Goal: Transaction & Acquisition: Book appointment/travel/reservation

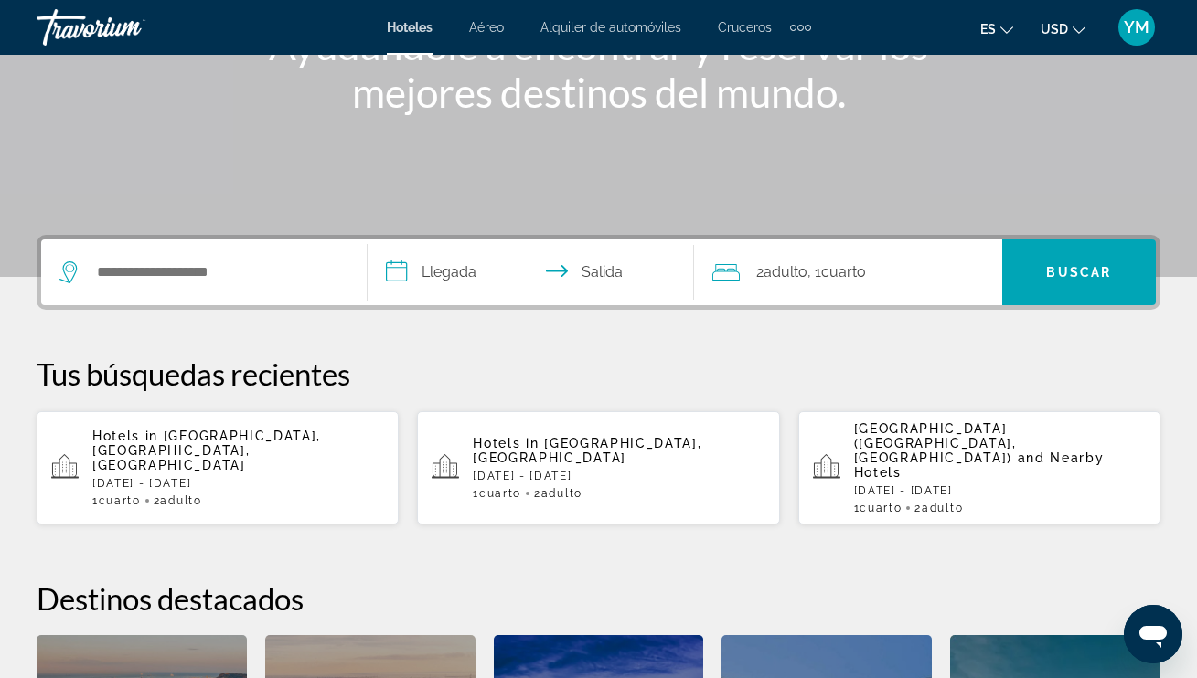
scroll to position [272, 0]
click at [144, 275] on input "Search widget" at bounding box center [217, 272] width 244 height 27
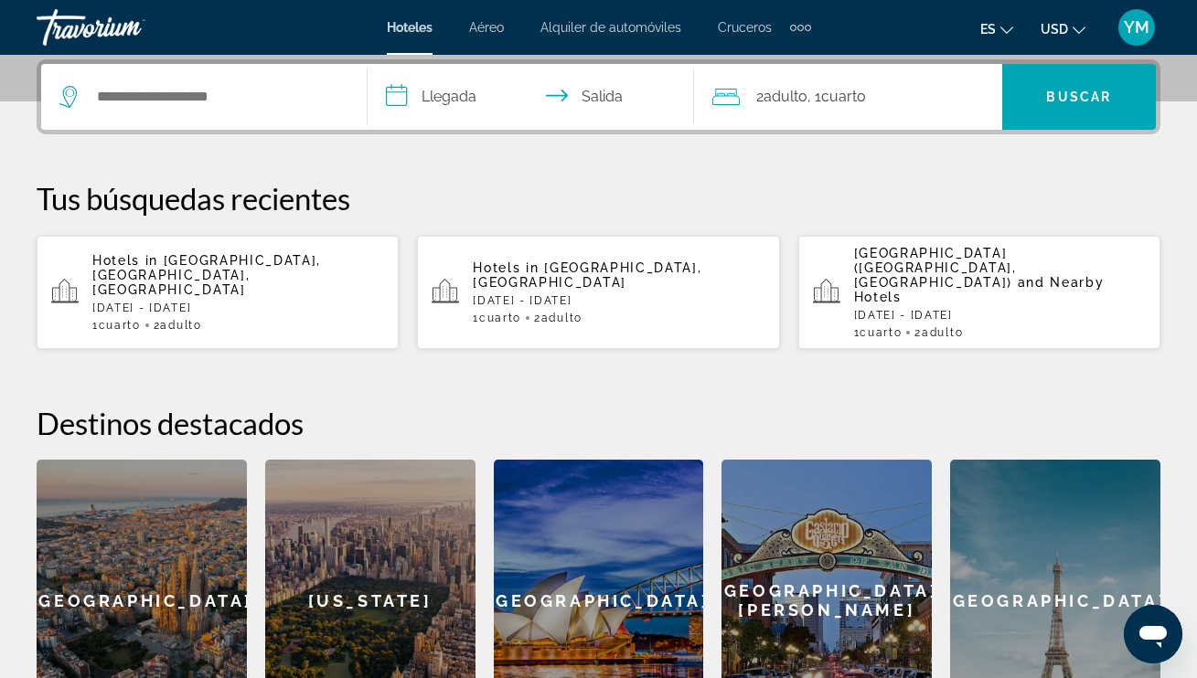
click at [594, 312] on div "1 Cuarto habitaciones 2 Adulto Adulto" at bounding box center [619, 318] width 292 height 13
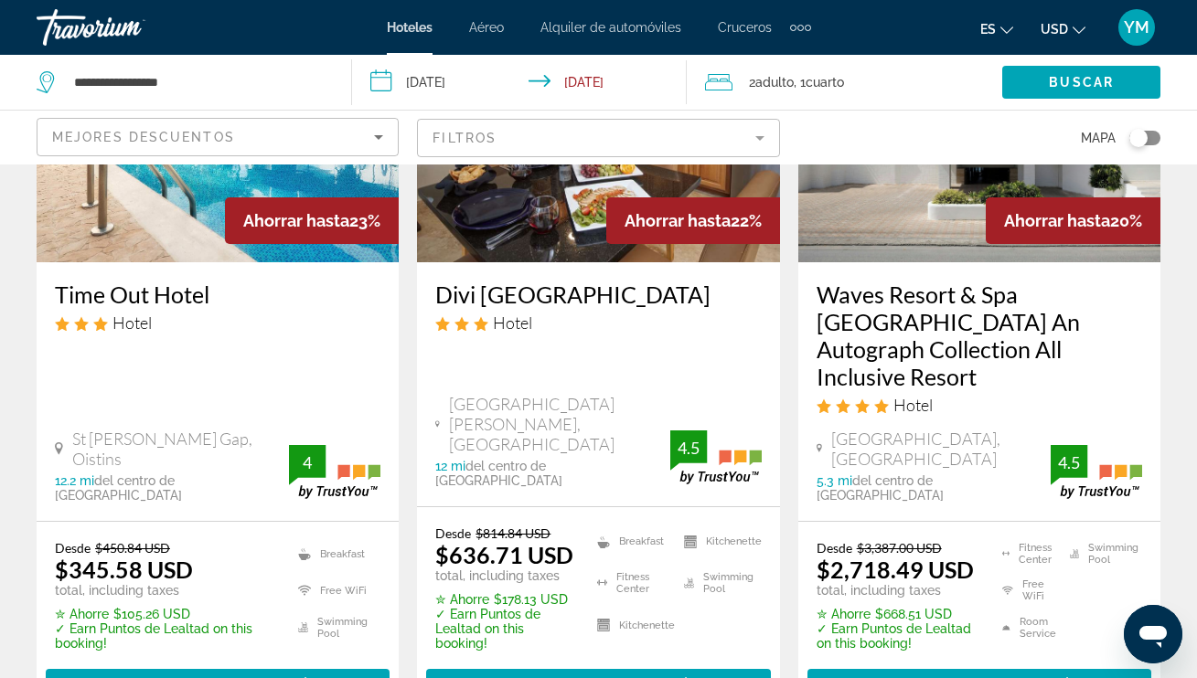
scroll to position [1036, 0]
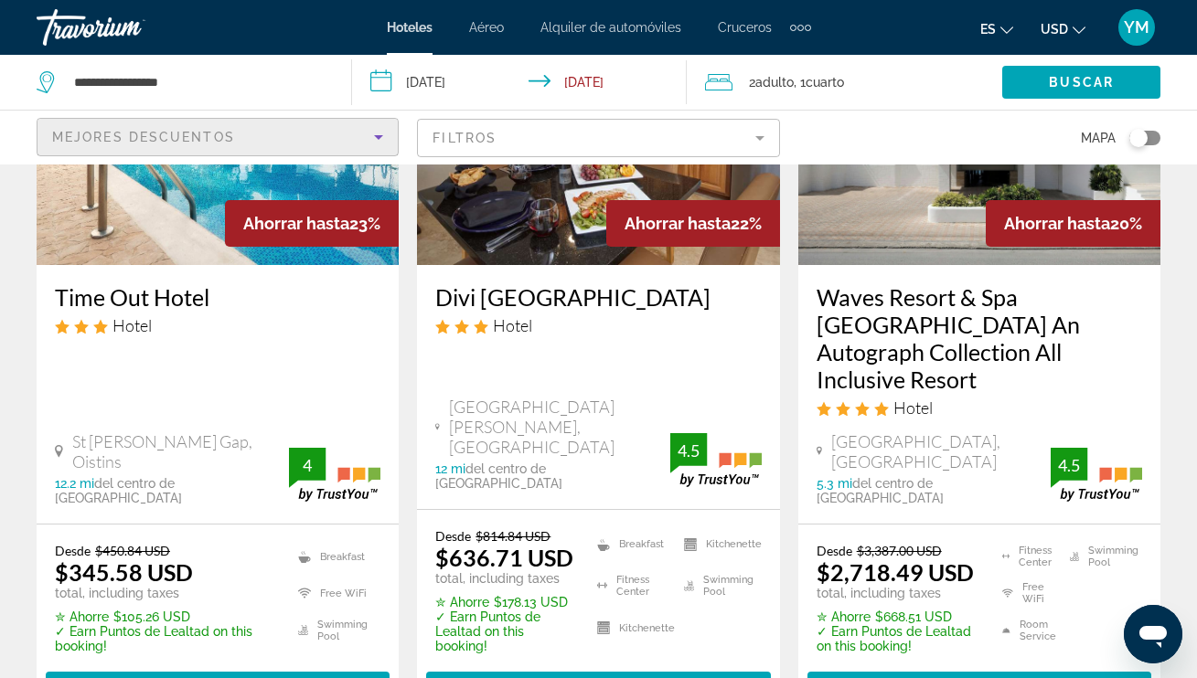
click at [377, 136] on icon "Sort by" at bounding box center [378, 137] width 9 height 5
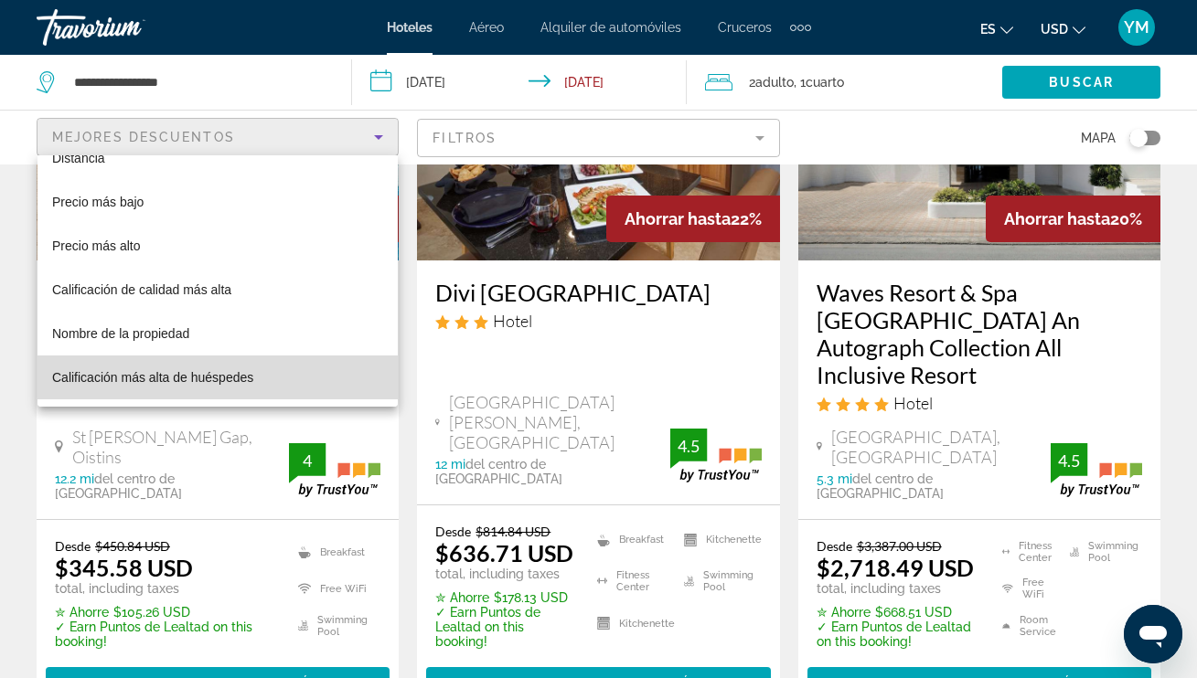
scroll to position [1048, 1]
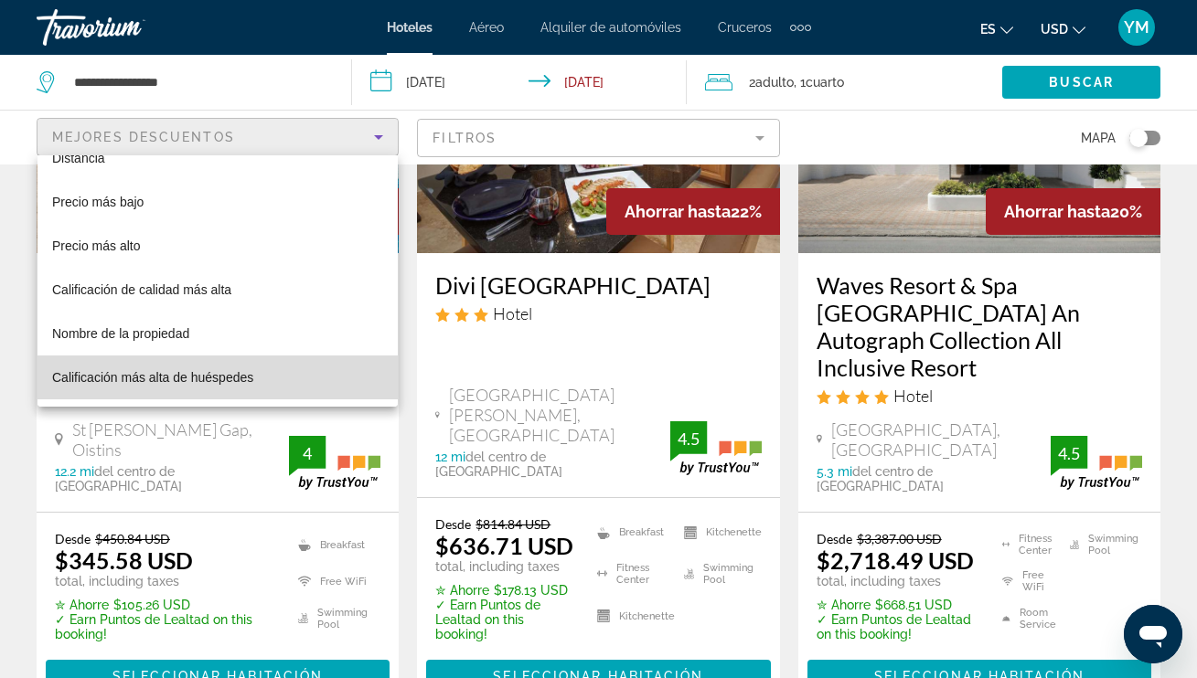
click at [232, 381] on span "Calificación más alta de huéspedes" at bounding box center [152, 377] width 201 height 15
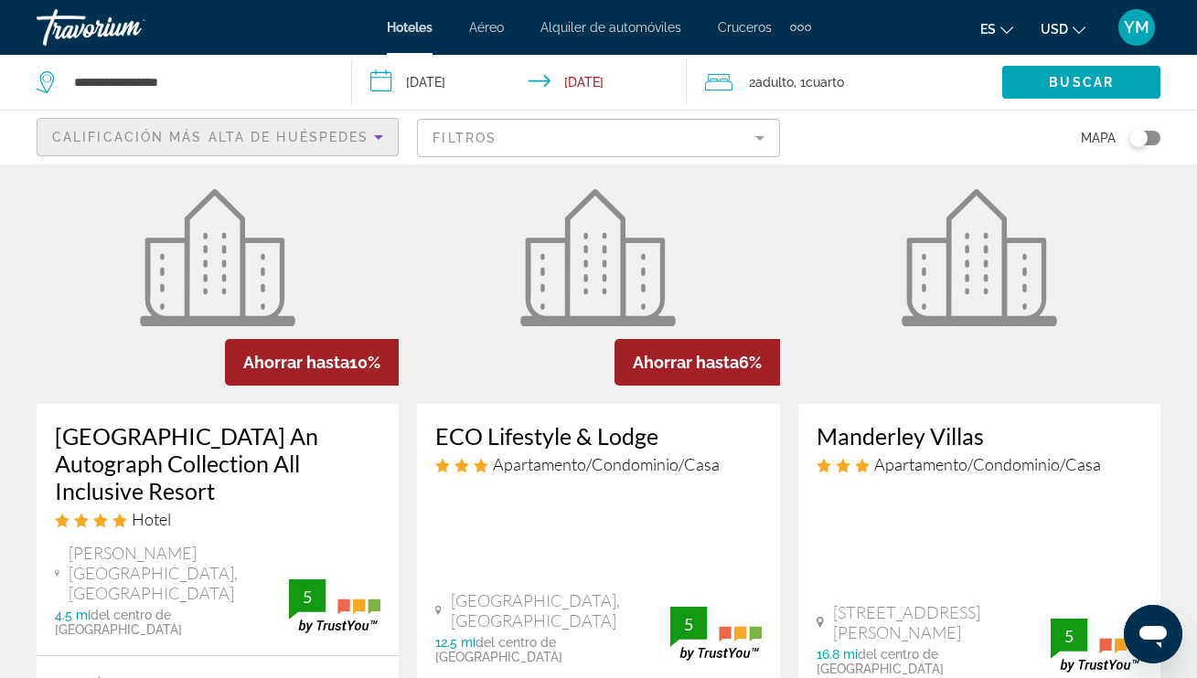
scroll to position [115, 0]
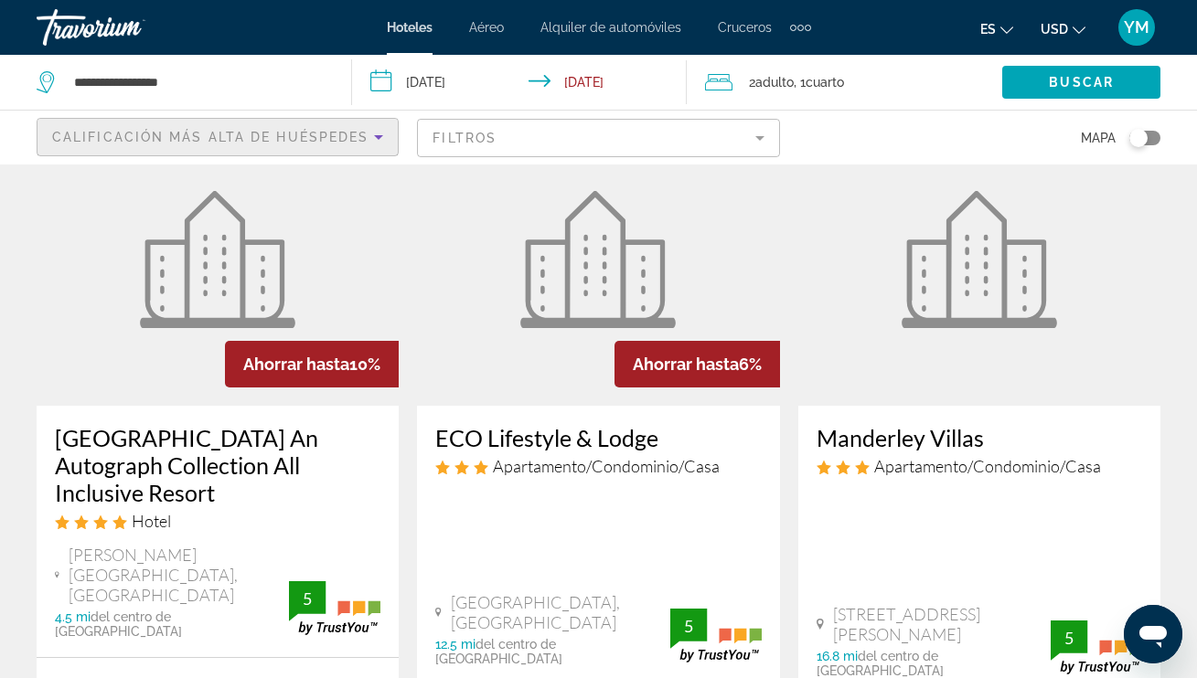
click at [453, 131] on mat-form-field "Filtros" at bounding box center [598, 138] width 362 height 38
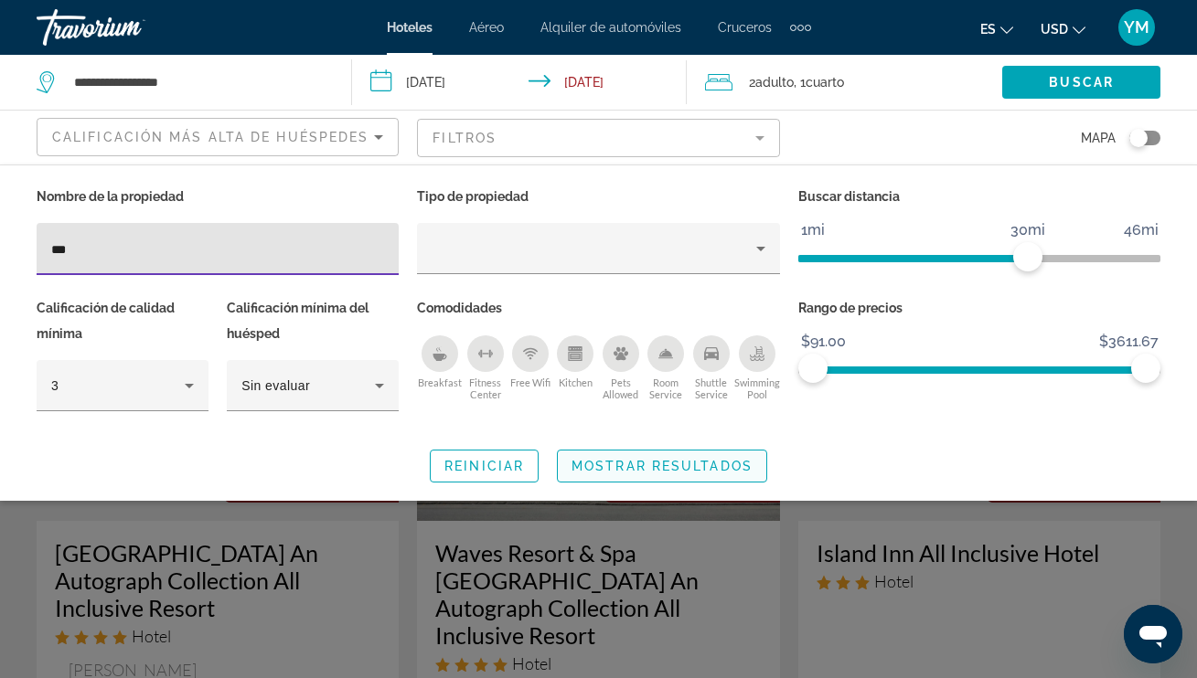
type input "***"
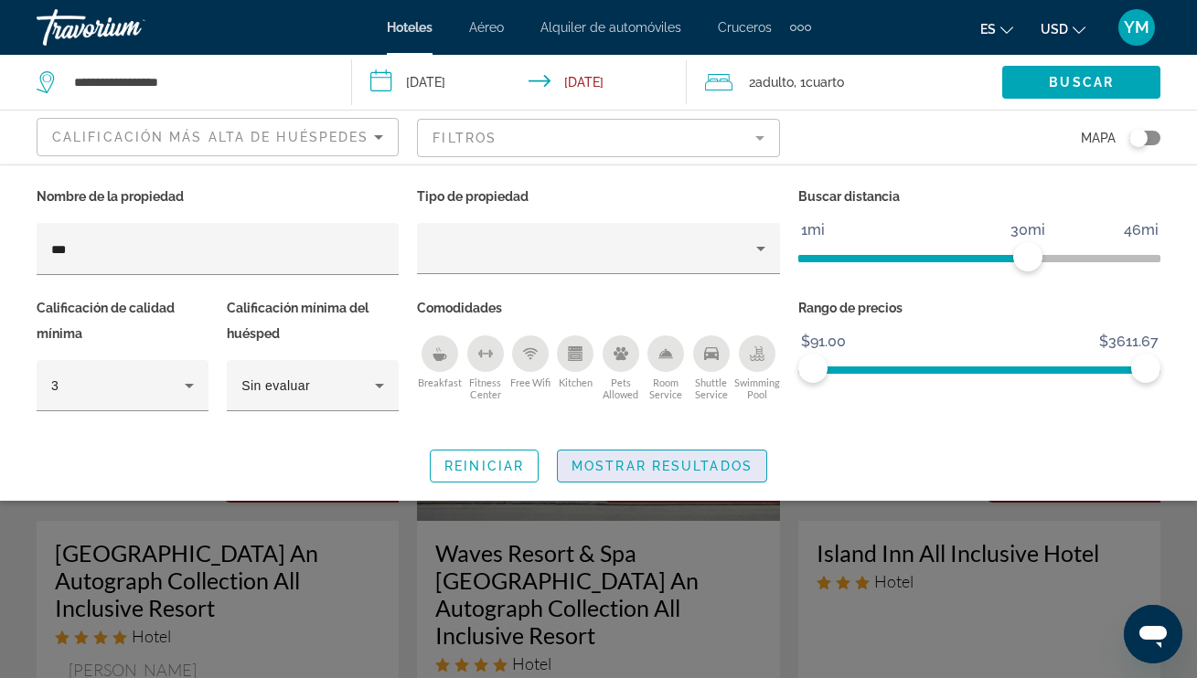
click at [695, 465] on span "Mostrar resultados" at bounding box center [661, 466] width 181 height 15
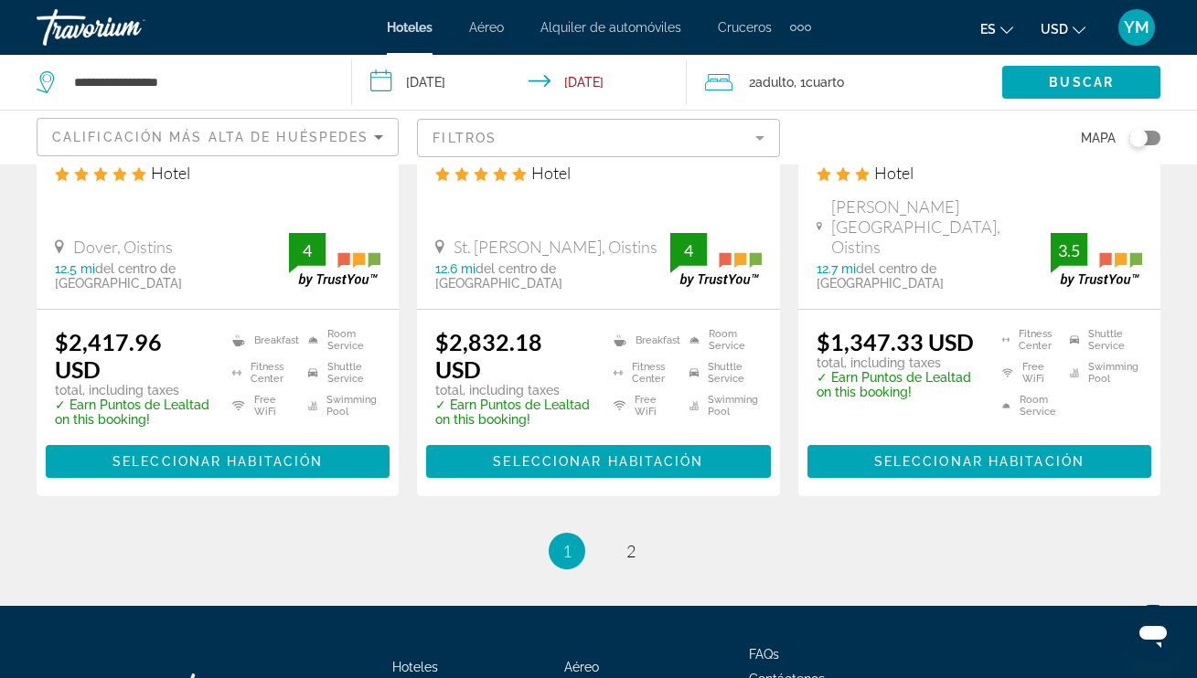
scroll to position [2755, 0]
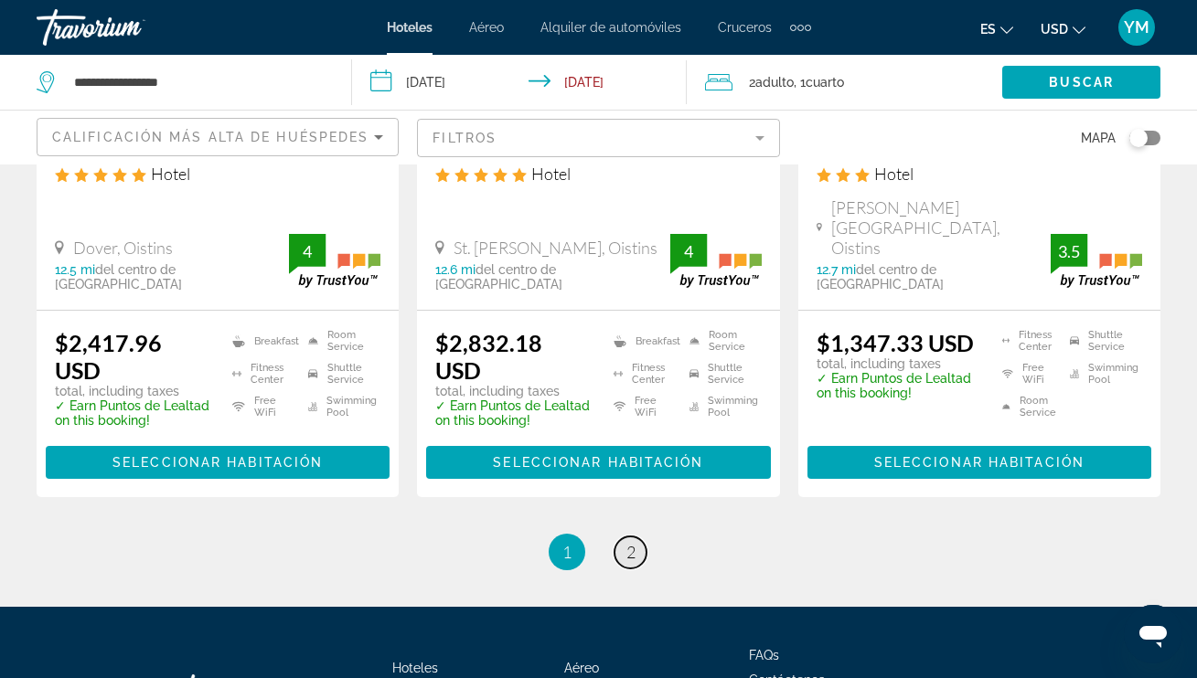
click at [636, 537] on link "page 2" at bounding box center [630, 553] width 32 height 32
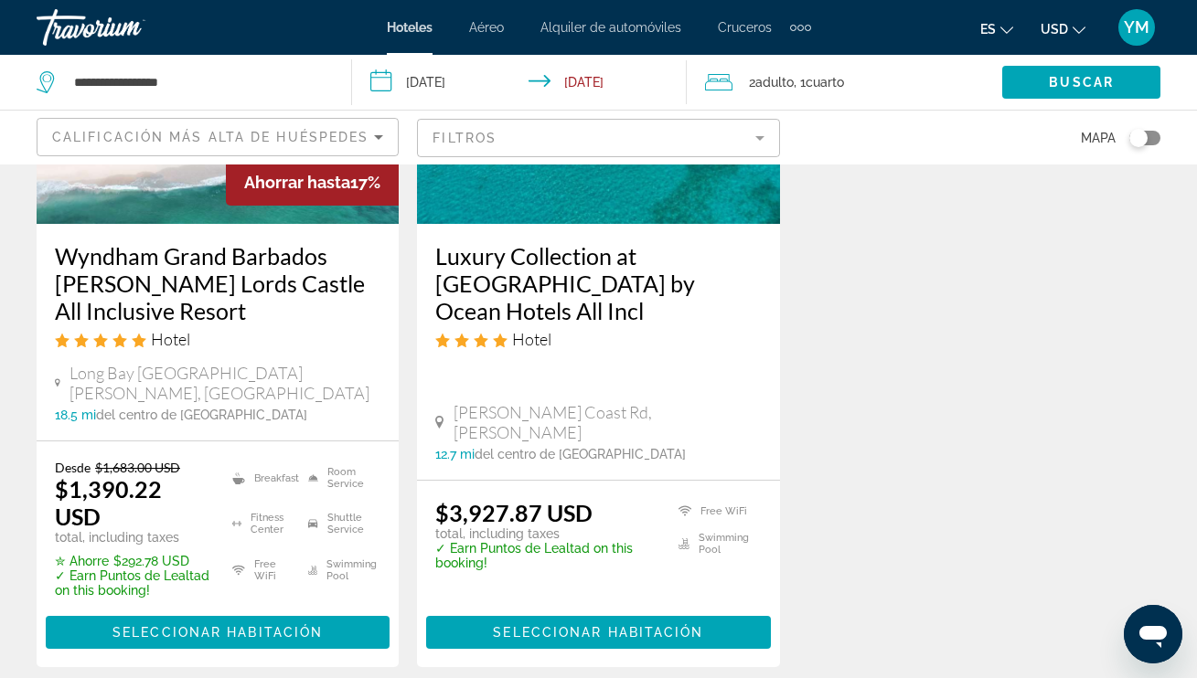
scroll to position [297, 0]
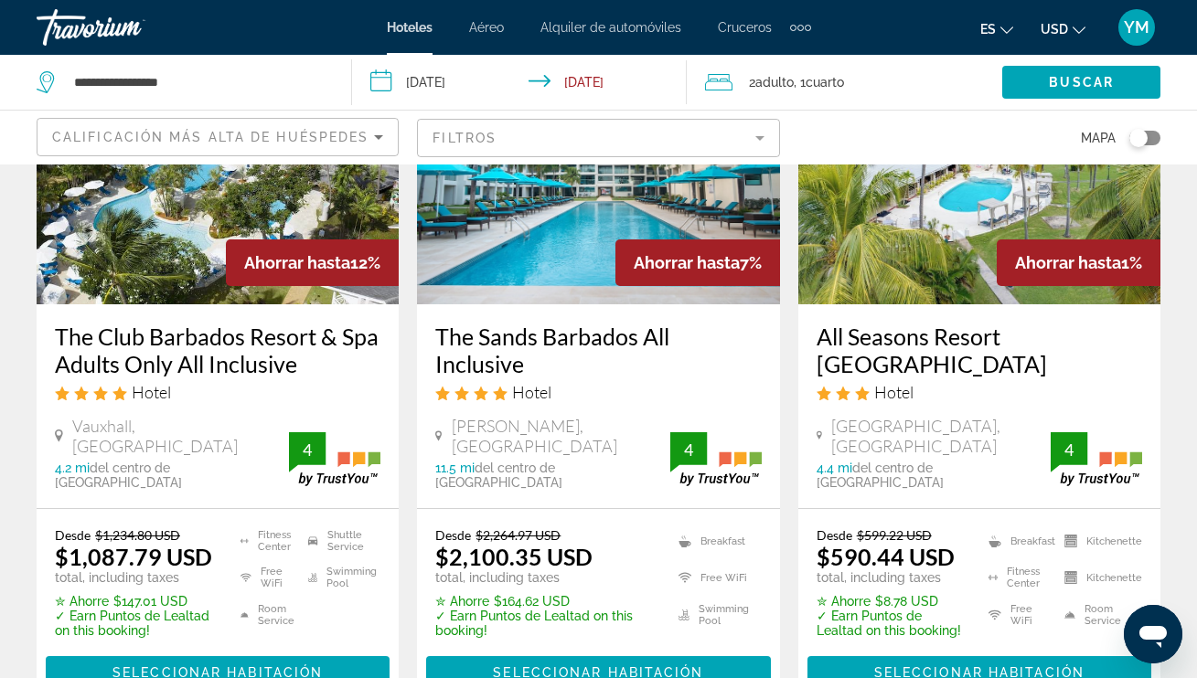
scroll to position [1803, 0]
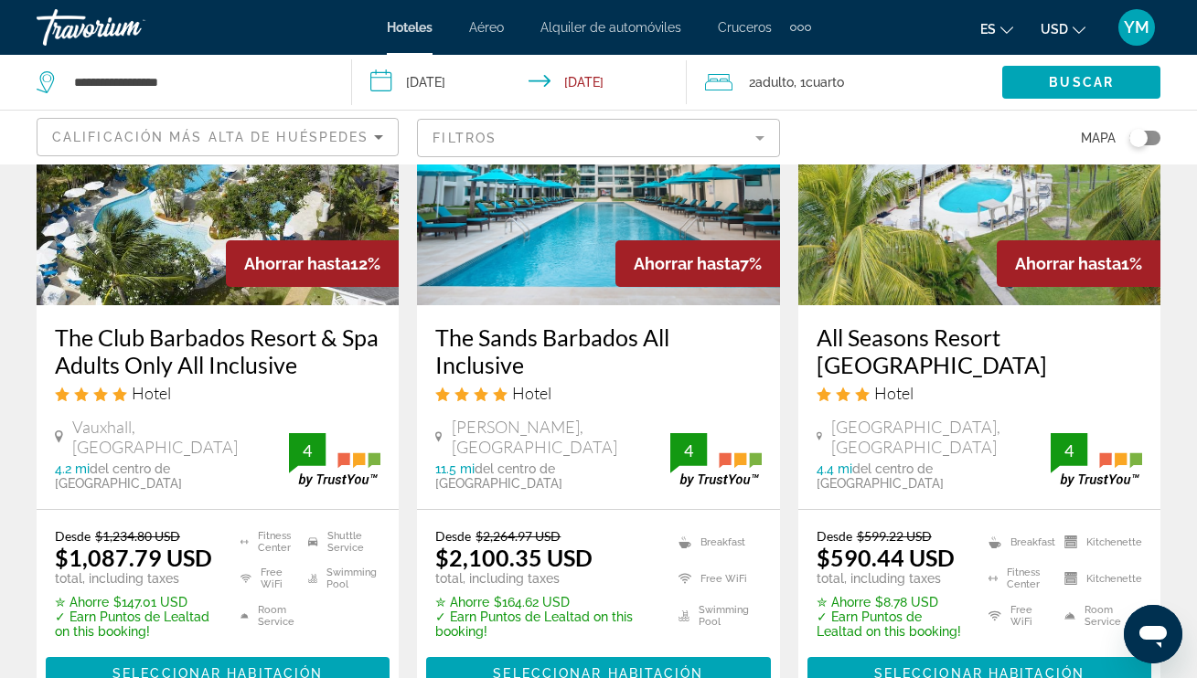
click at [199, 667] on span "Seleccionar habitación" at bounding box center [217, 674] width 210 height 15
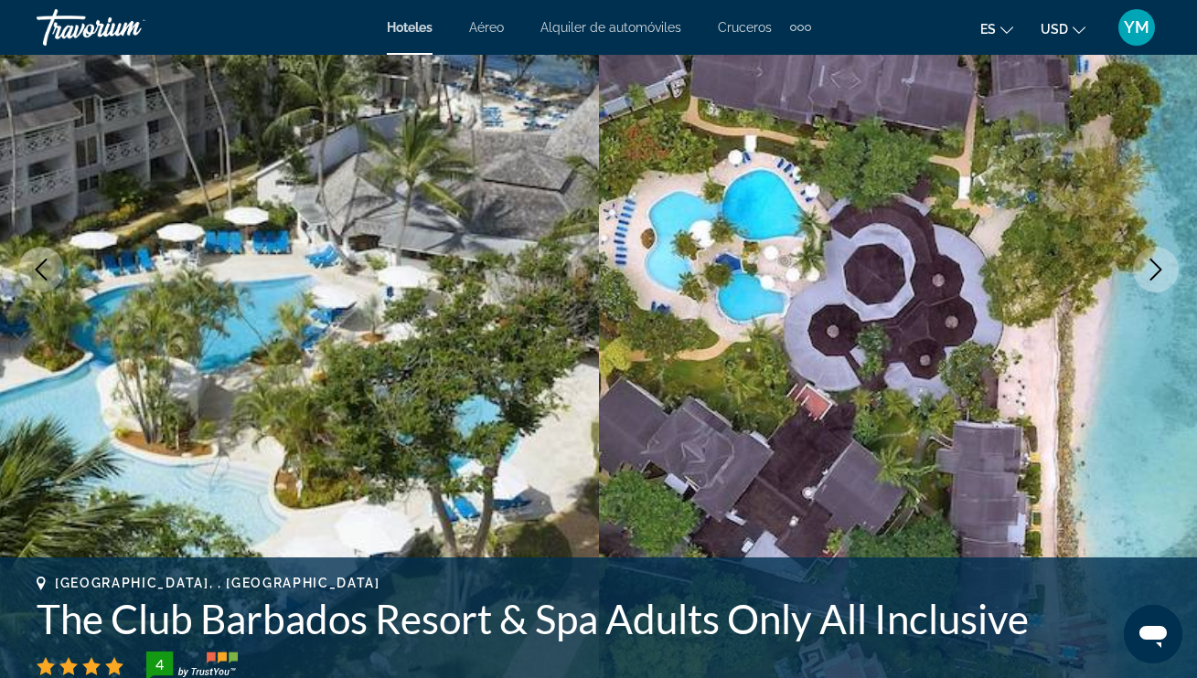
scroll to position [226, 0]
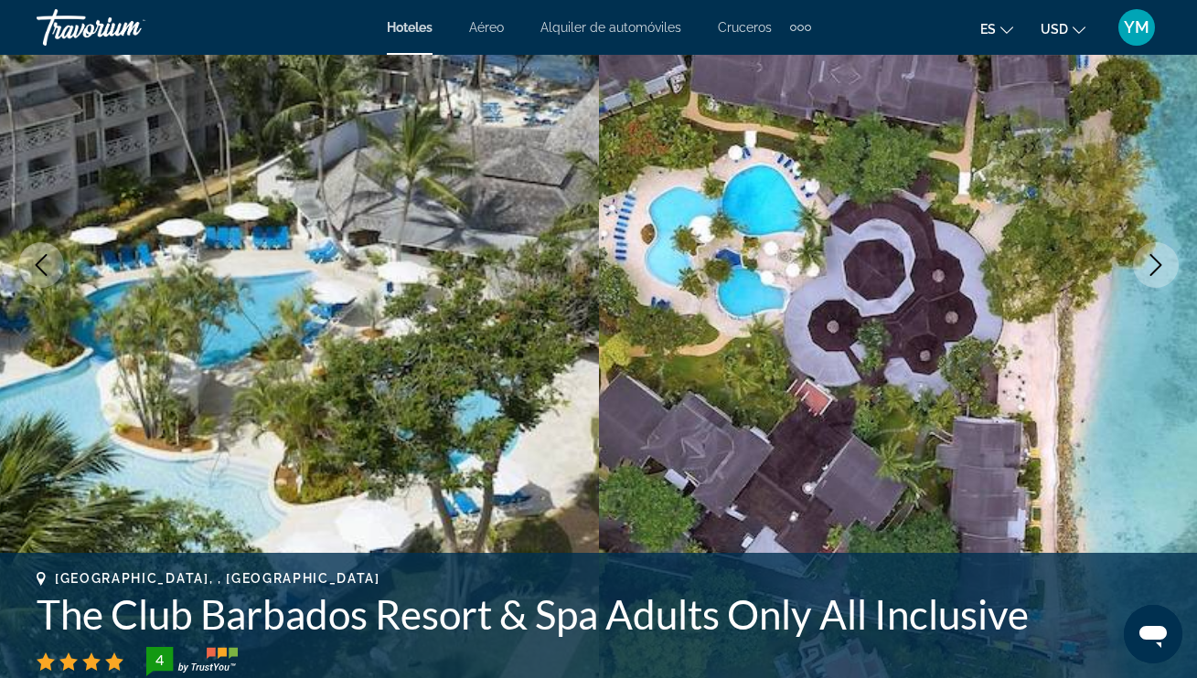
click at [1160, 261] on icon "Next image" at bounding box center [1156, 265] width 22 height 22
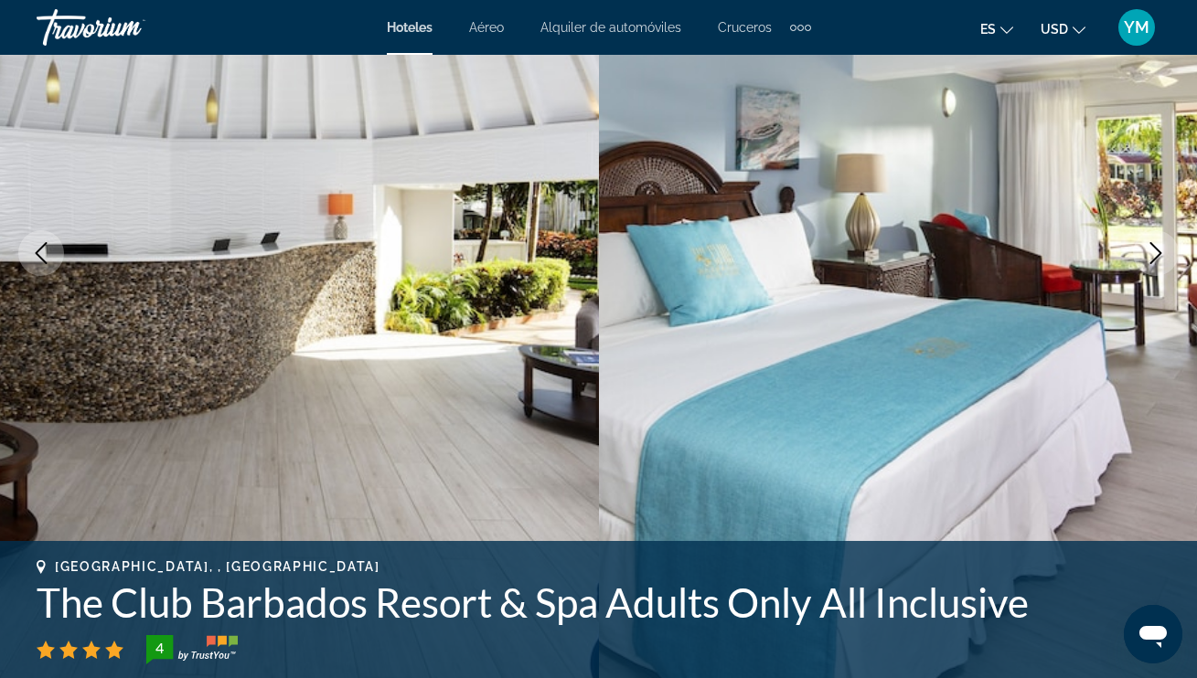
scroll to position [243, 0]
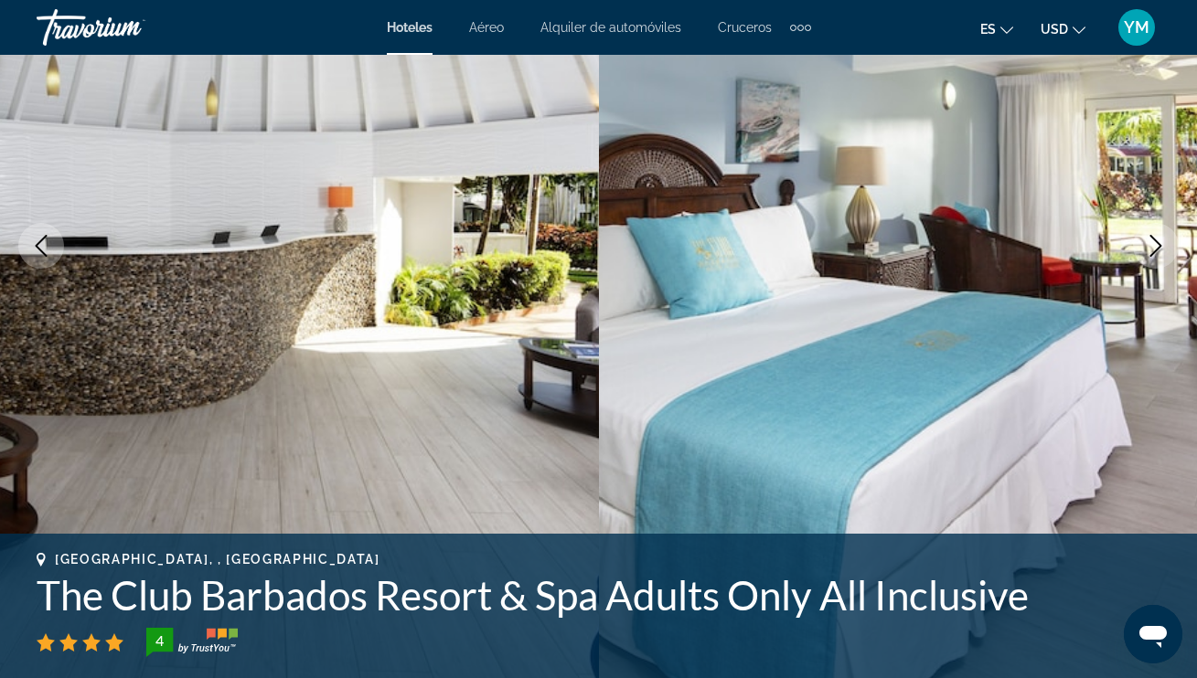
click at [1160, 261] on button "Next image" at bounding box center [1156, 246] width 46 height 46
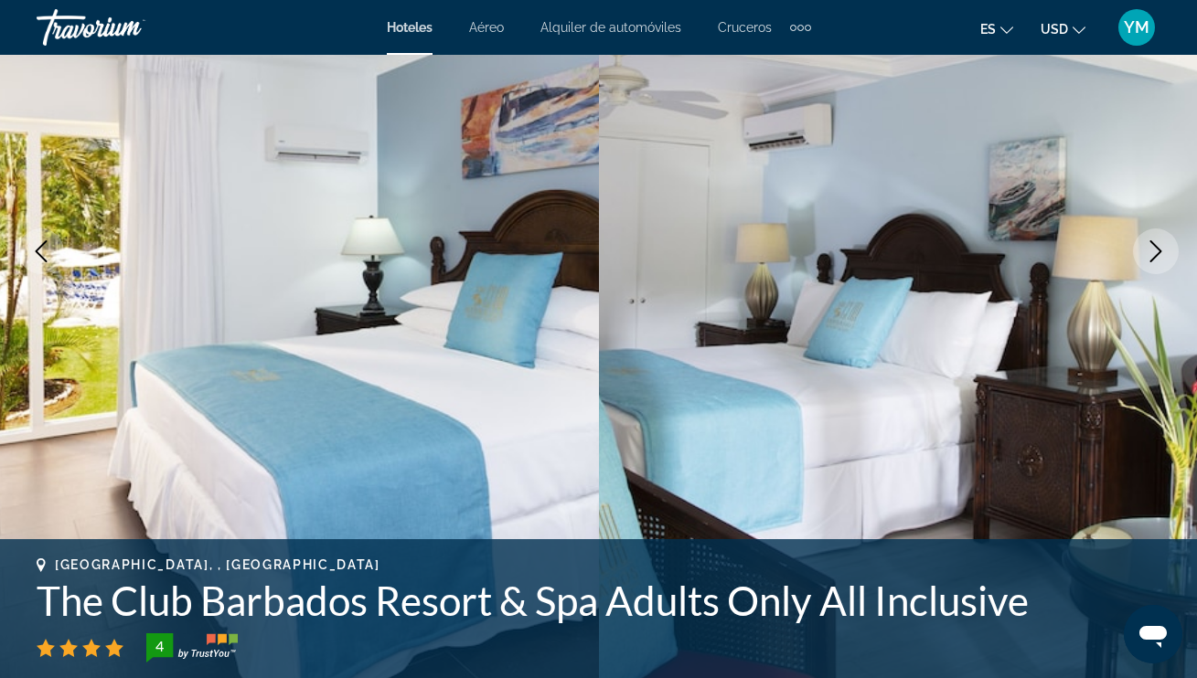
click at [1160, 261] on icon "Next image" at bounding box center [1156, 251] width 22 height 22
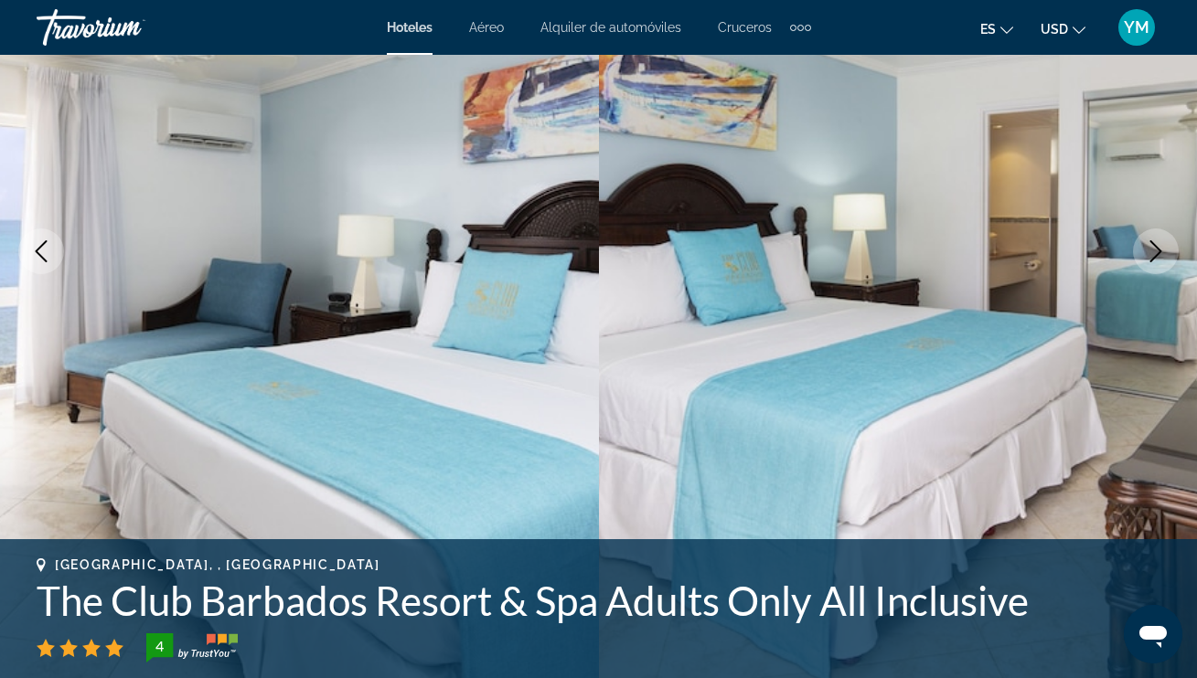
click at [1160, 261] on icon "Next image" at bounding box center [1156, 251] width 22 height 22
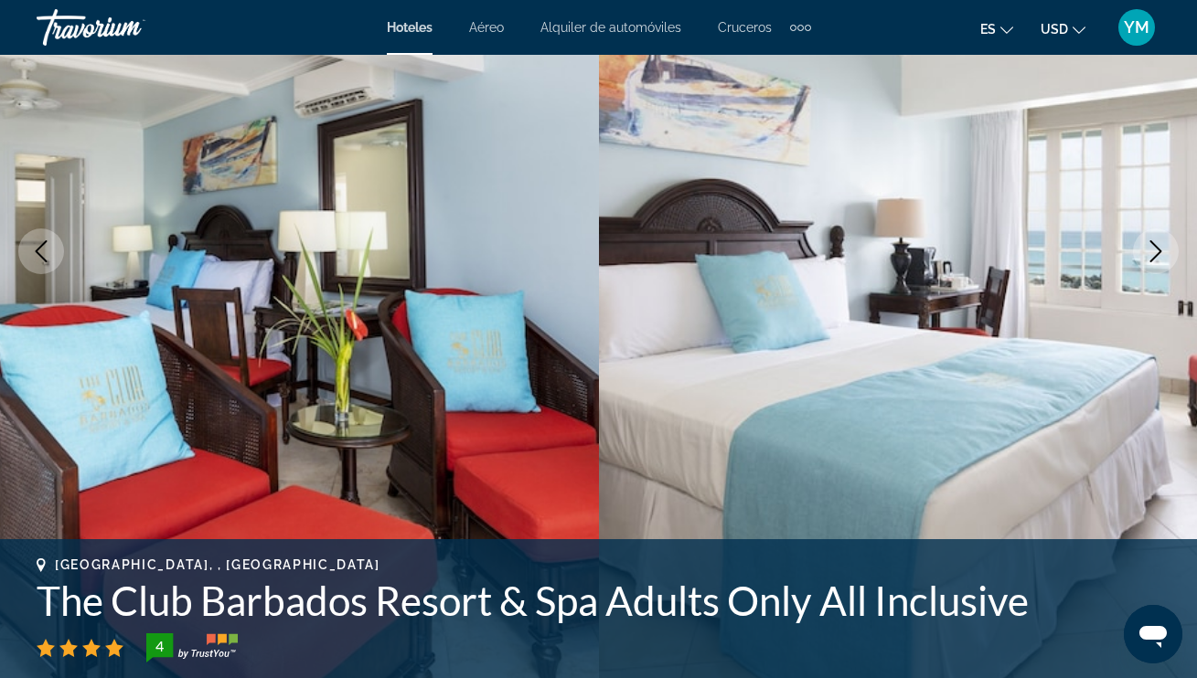
scroll to position [236, 0]
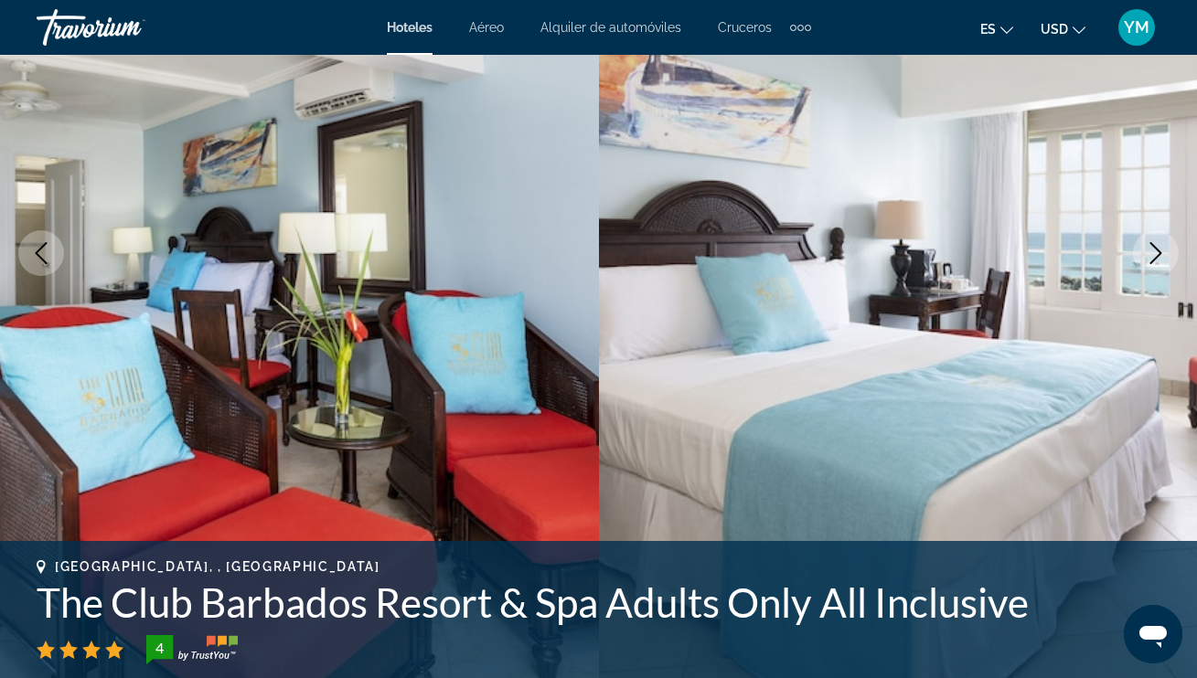
click at [1160, 261] on icon "Next image" at bounding box center [1156, 253] width 22 height 22
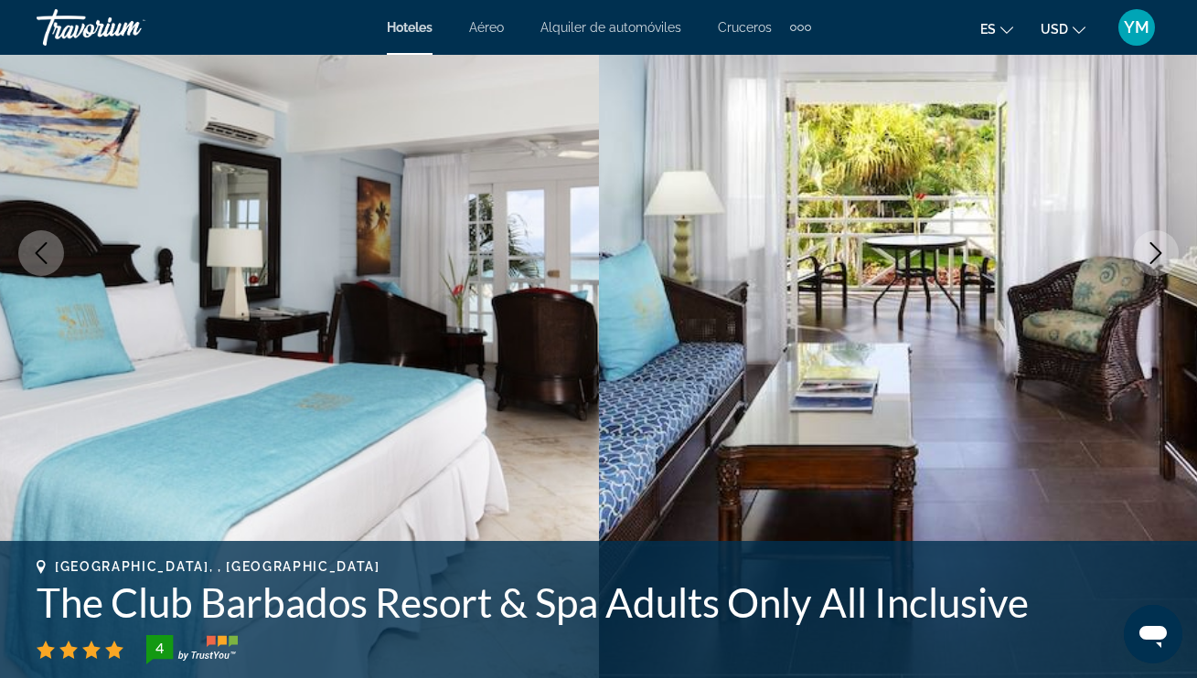
scroll to position [238, 1]
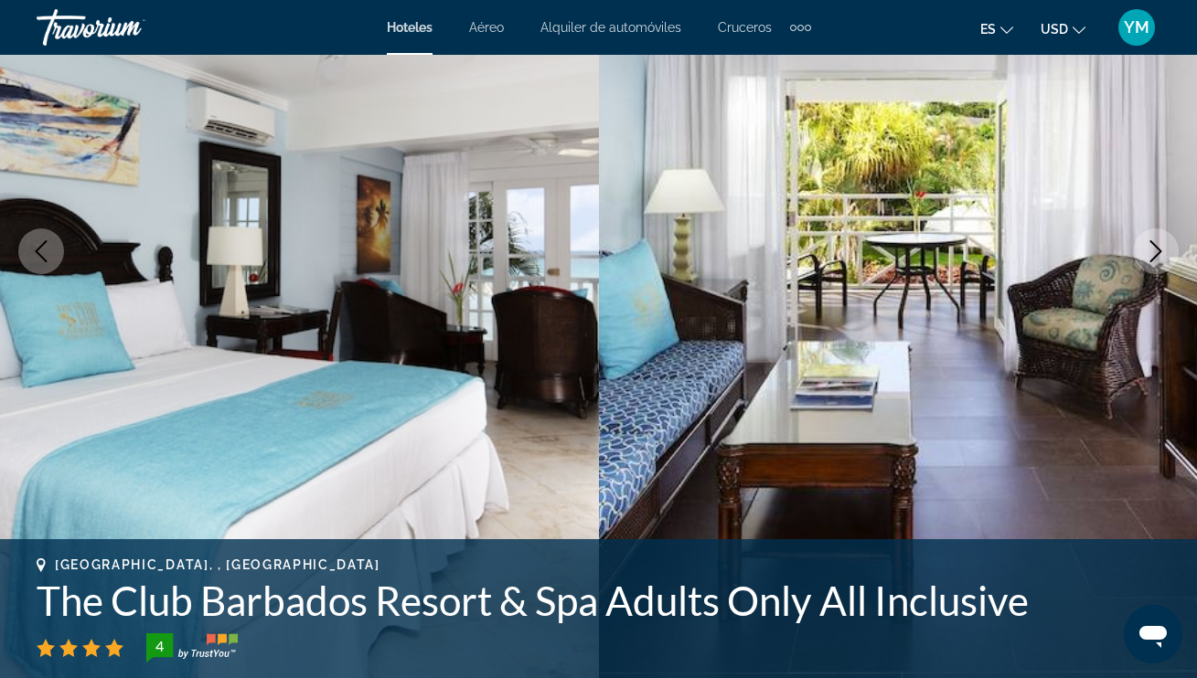
click at [1160, 261] on icon "Next image" at bounding box center [1156, 251] width 22 height 22
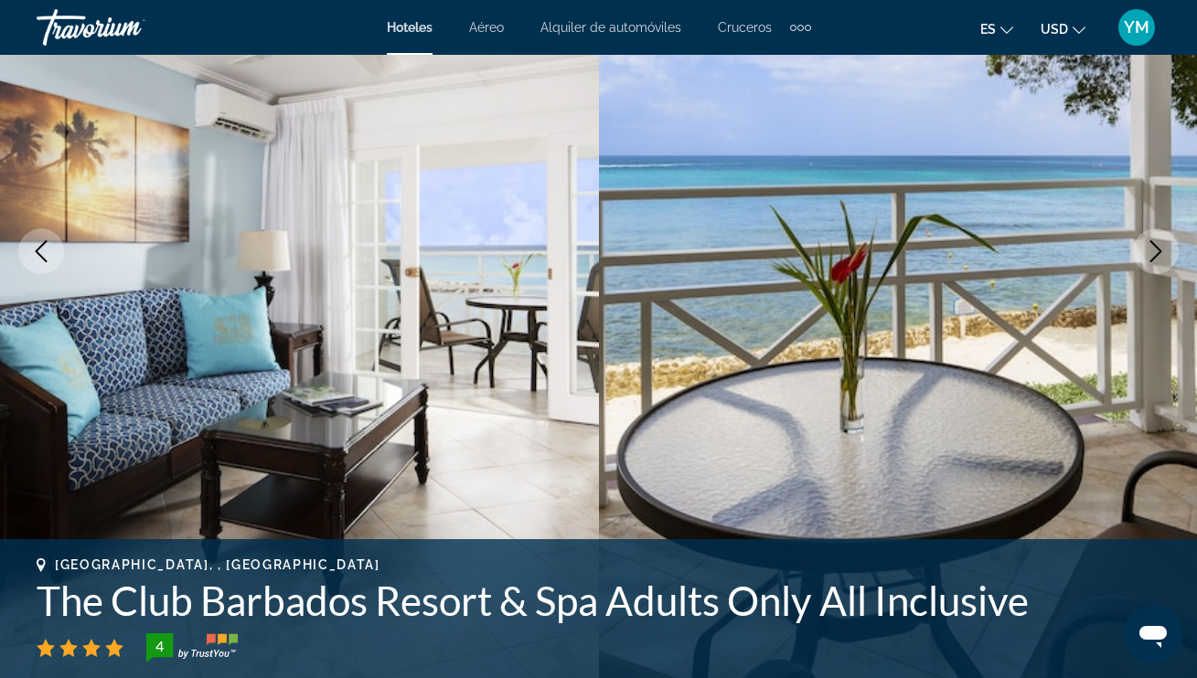
click at [1160, 261] on icon "Next image" at bounding box center [1156, 251] width 22 height 22
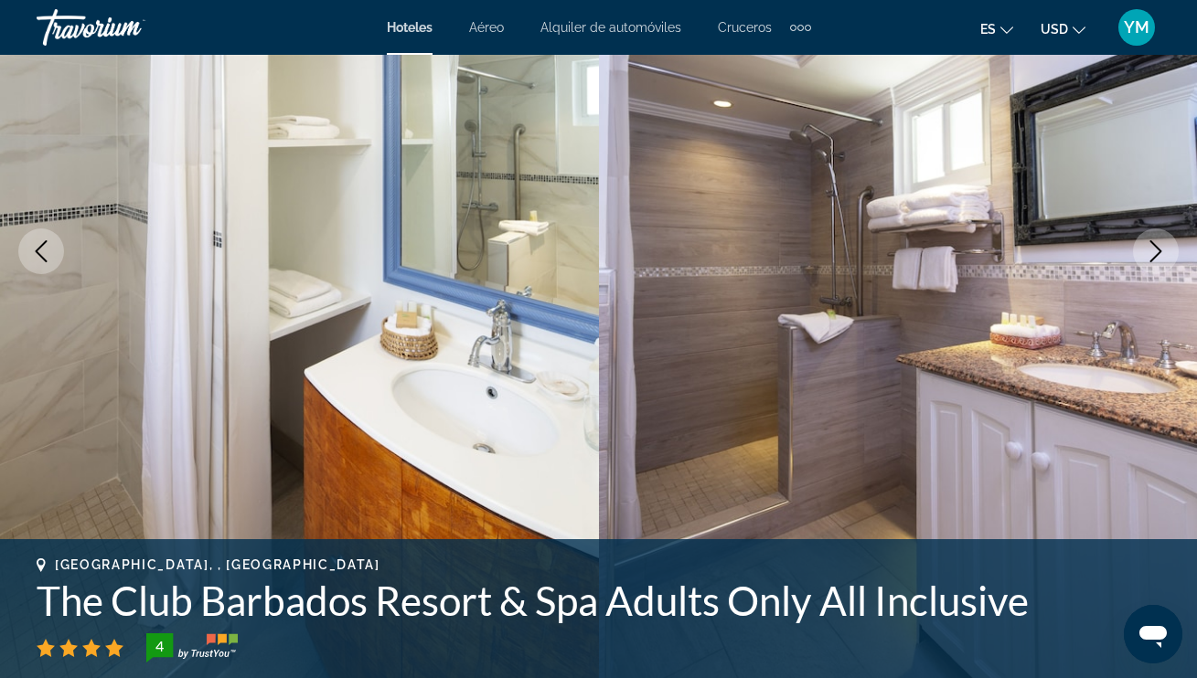
click at [1160, 261] on icon "Next image" at bounding box center [1156, 251] width 22 height 22
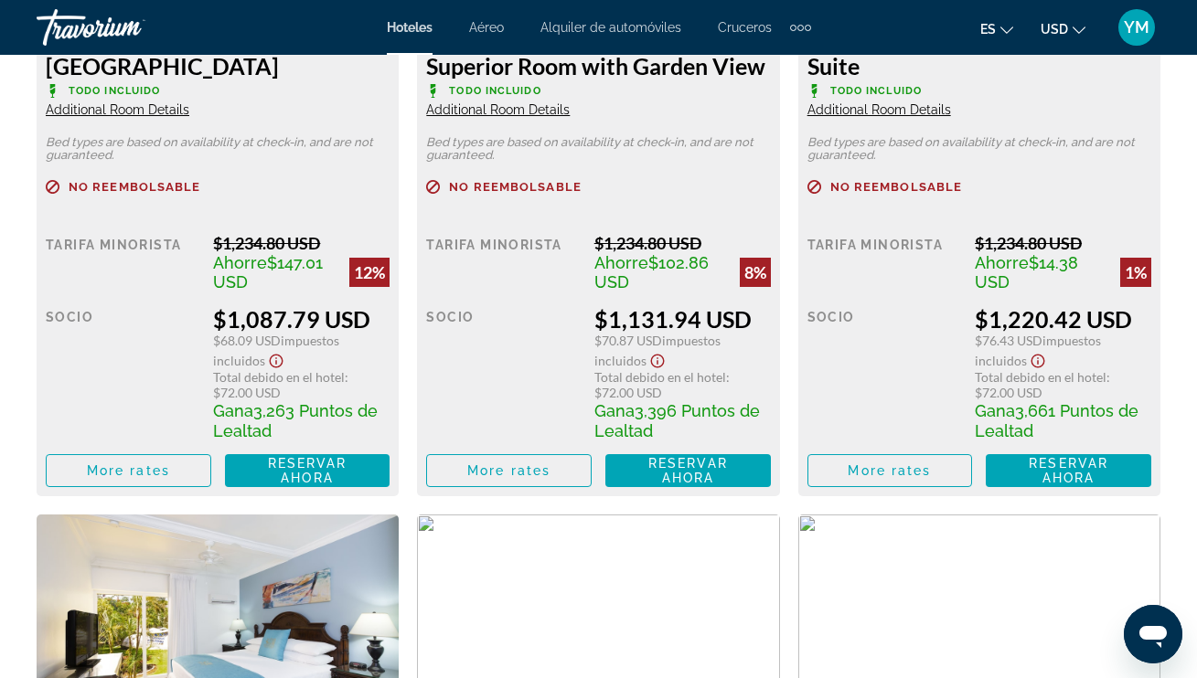
scroll to position [3019, 0]
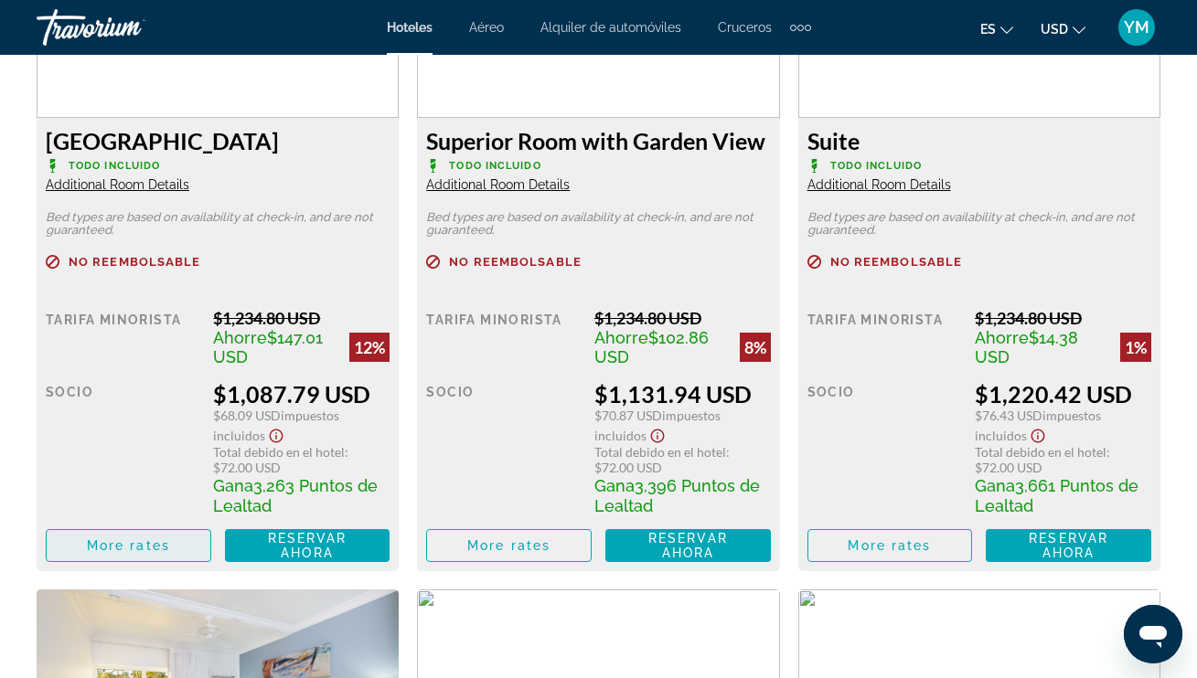
click at [170, 545] on span "Main content" at bounding box center [129, 546] width 164 height 44
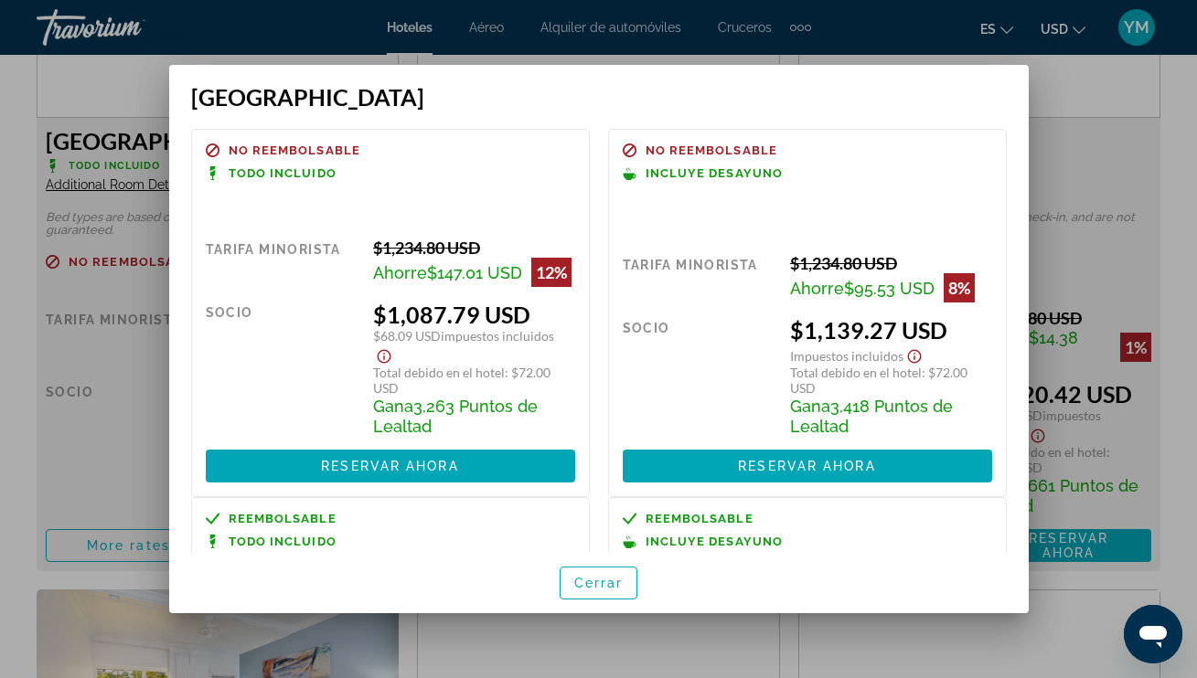
click at [1097, 155] on div at bounding box center [598, 339] width 1197 height 678
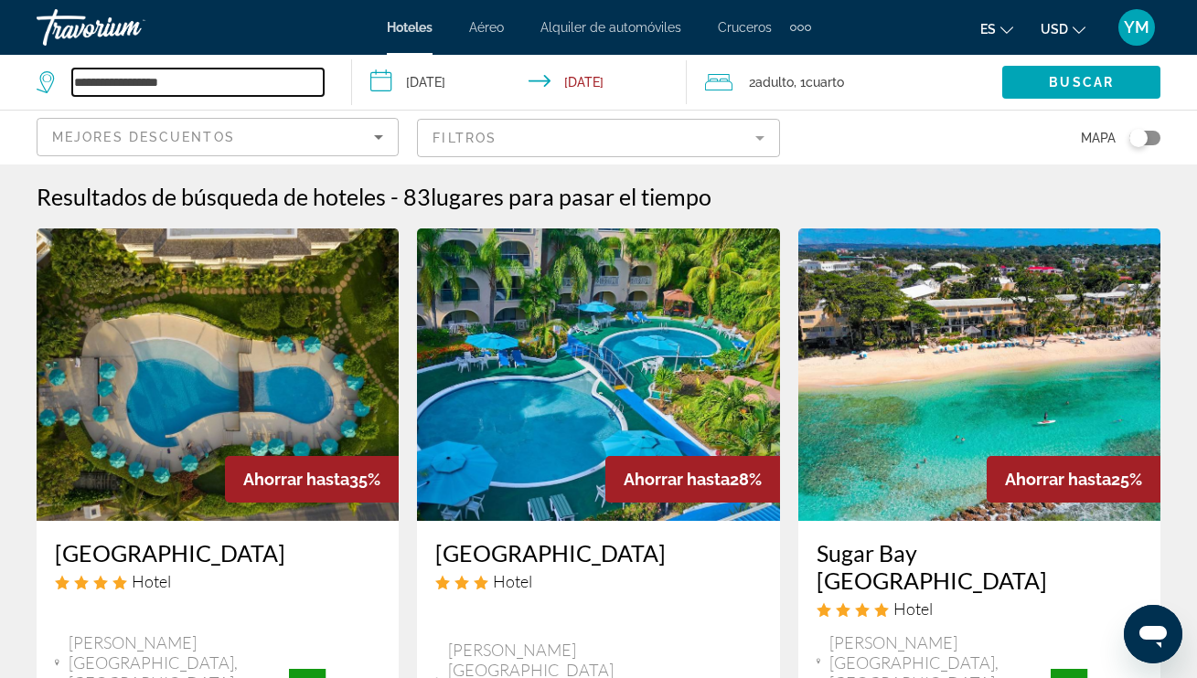
click at [129, 82] on input "**********" at bounding box center [197, 82] width 251 height 27
click at [48, 81] on icon "Search widget" at bounding box center [48, 82] width 22 height 22
drag, startPoint x: 179, startPoint y: 83, endPoint x: 65, endPoint y: 82, distance: 114.3
click at [65, 82] on div "**********" at bounding box center [180, 82] width 287 height 27
type input "*"
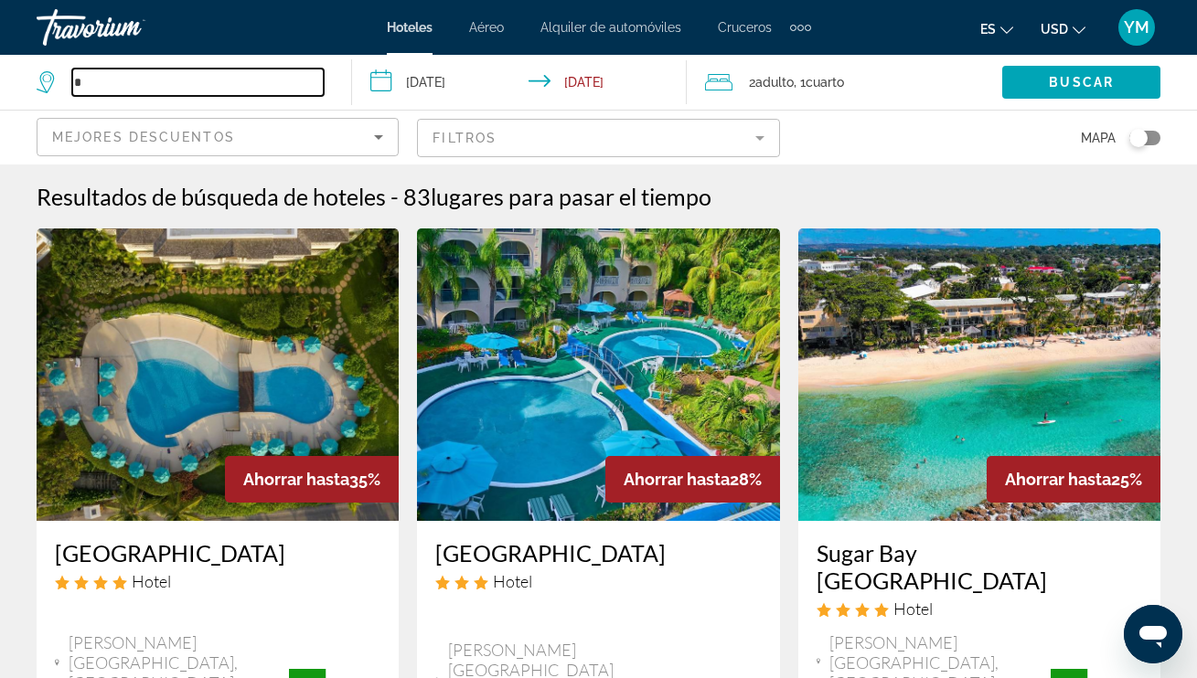
drag, startPoint x: 93, startPoint y: 82, endPoint x: 45, endPoint y: 81, distance: 48.5
click at [45, 81] on div "*" at bounding box center [180, 82] width 287 height 27
type input "*********"
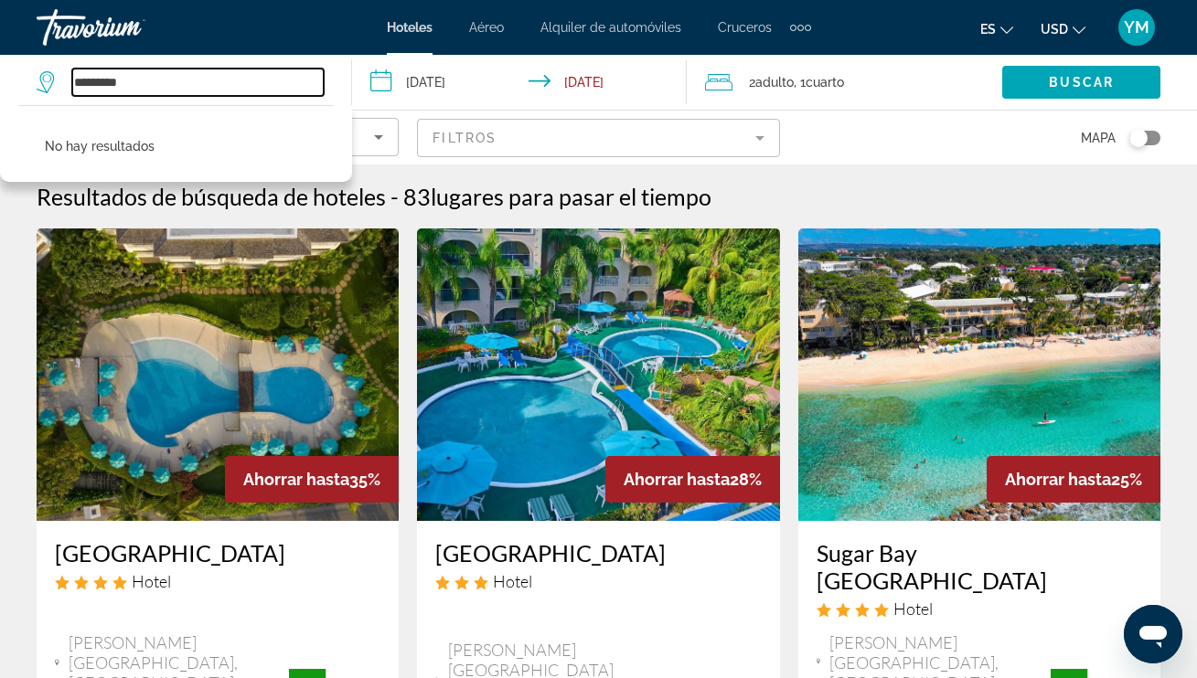
drag, startPoint x: 134, startPoint y: 80, endPoint x: 31, endPoint y: 85, distance: 103.5
click at [31, 85] on app-destination-search "********* No hay resultados" at bounding box center [176, 82] width 352 height 55
drag, startPoint x: 112, startPoint y: 80, endPoint x: 204, endPoint y: 81, distance: 91.4
click at [204, 81] on input "*********" at bounding box center [197, 82] width 251 height 27
type input "*****"
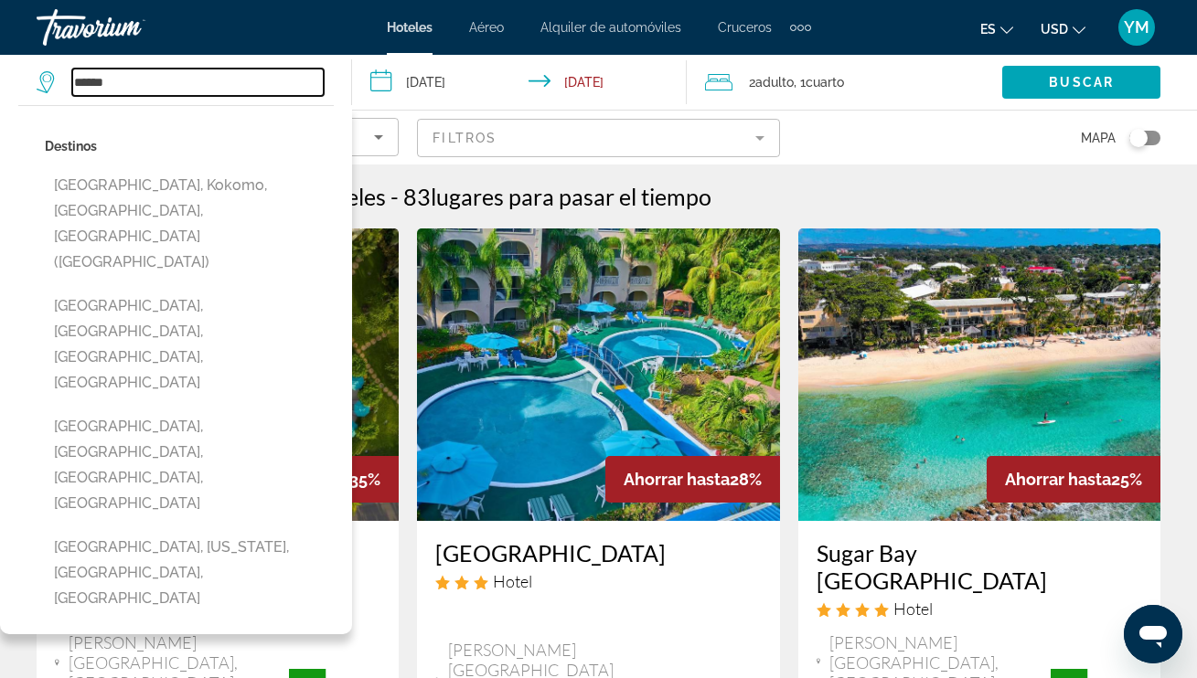
drag, startPoint x: 110, startPoint y: 79, endPoint x: 49, endPoint y: 82, distance: 60.5
click at [49, 82] on div "*****" at bounding box center [180, 82] width 287 height 27
